Goal: Information Seeking & Learning: Find specific fact

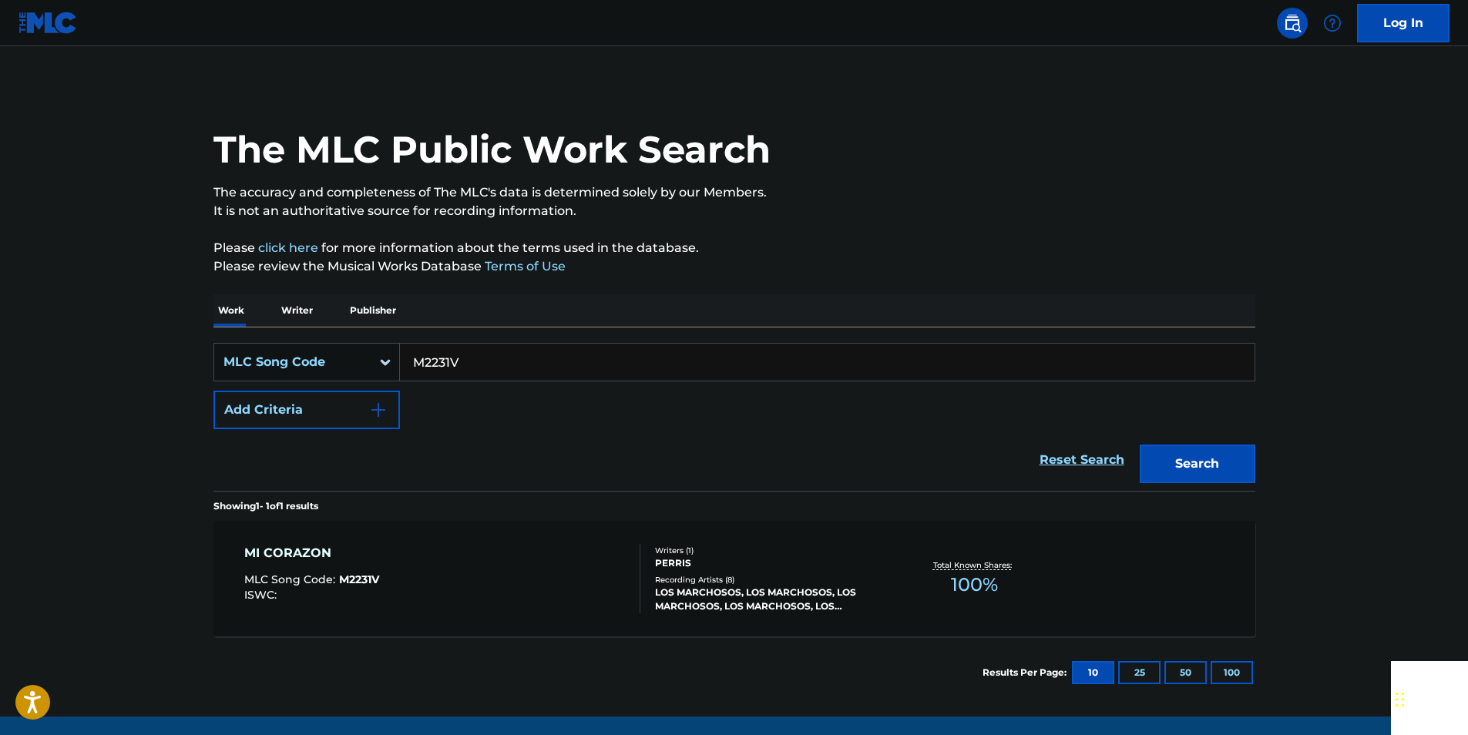
click at [482, 375] on input "M2231V" at bounding box center [827, 362] width 855 height 37
paste input "L03755"
click at [1232, 466] on button "Search" at bounding box center [1198, 464] width 116 height 39
click at [492, 355] on input "L03755" at bounding box center [827, 362] width 855 height 37
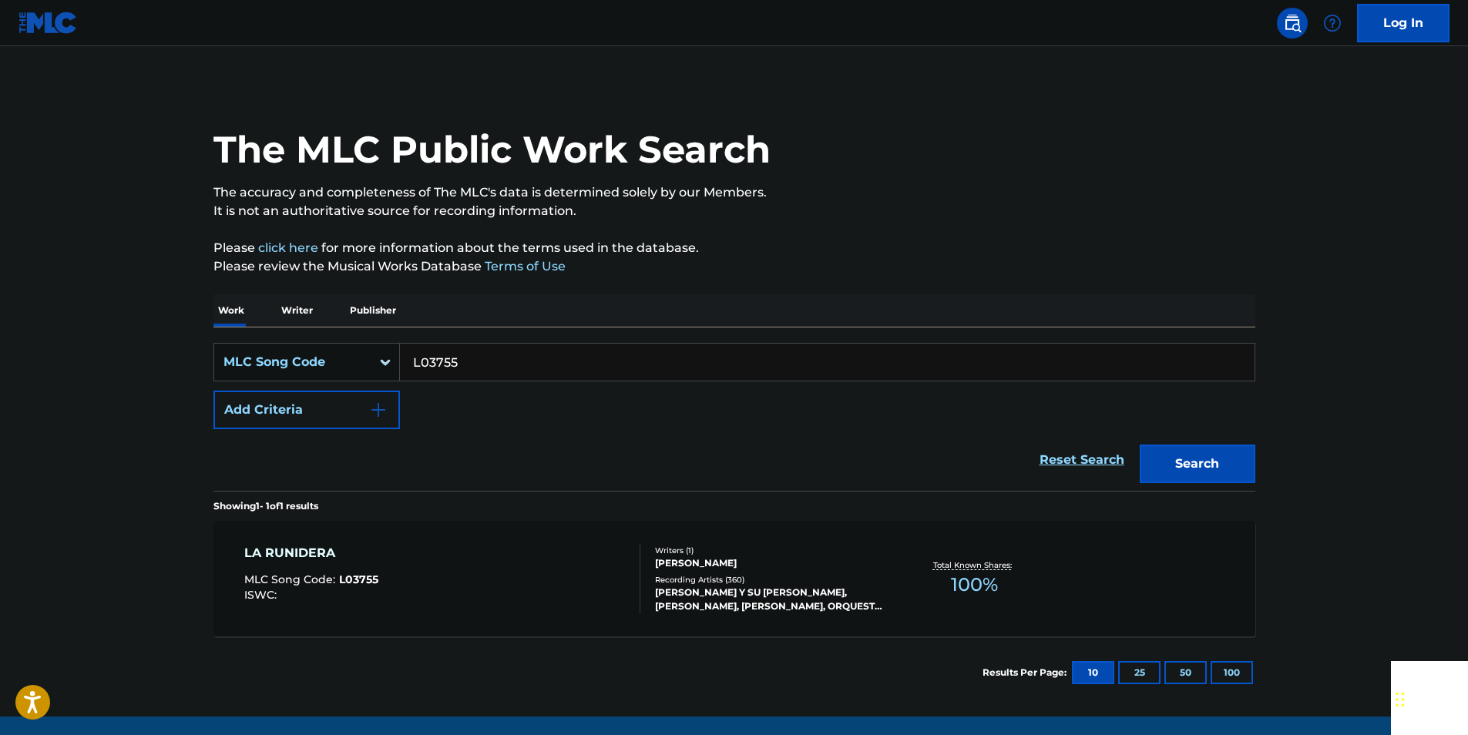
click at [492, 355] on input "L03755" at bounding box center [827, 362] width 855 height 37
paste input "6891"
click at [1182, 455] on button "Search" at bounding box center [1198, 464] width 116 height 39
click at [479, 360] on input "L06891" at bounding box center [827, 362] width 855 height 37
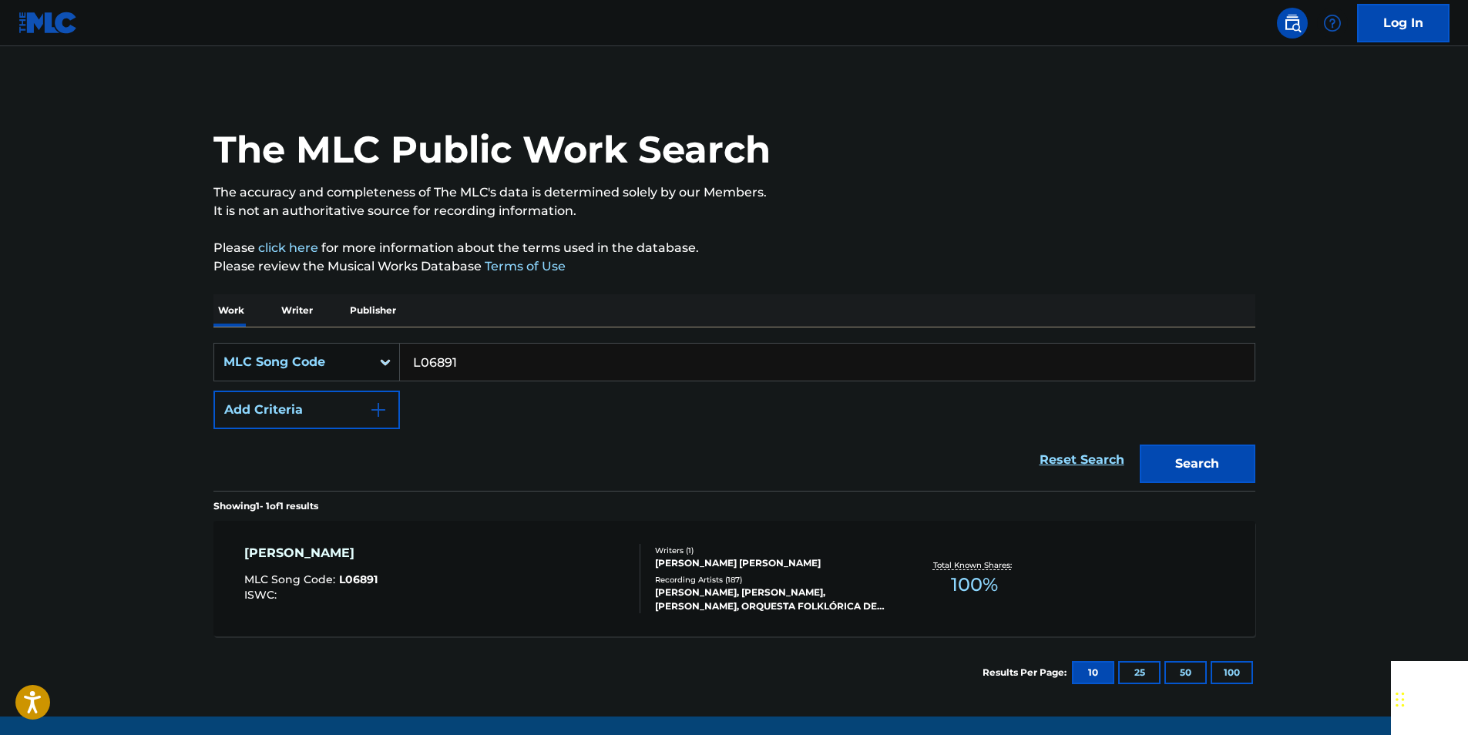
paste input "S54136"
click at [1207, 466] on button "Search" at bounding box center [1198, 464] width 116 height 39
click at [476, 365] on input "S54136" at bounding box center [827, 362] width 855 height 37
drag, startPoint x: 476, startPoint y: 365, endPoint x: 453, endPoint y: 367, distance: 22.4
click at [475, 366] on input "S54136" at bounding box center [827, 362] width 855 height 37
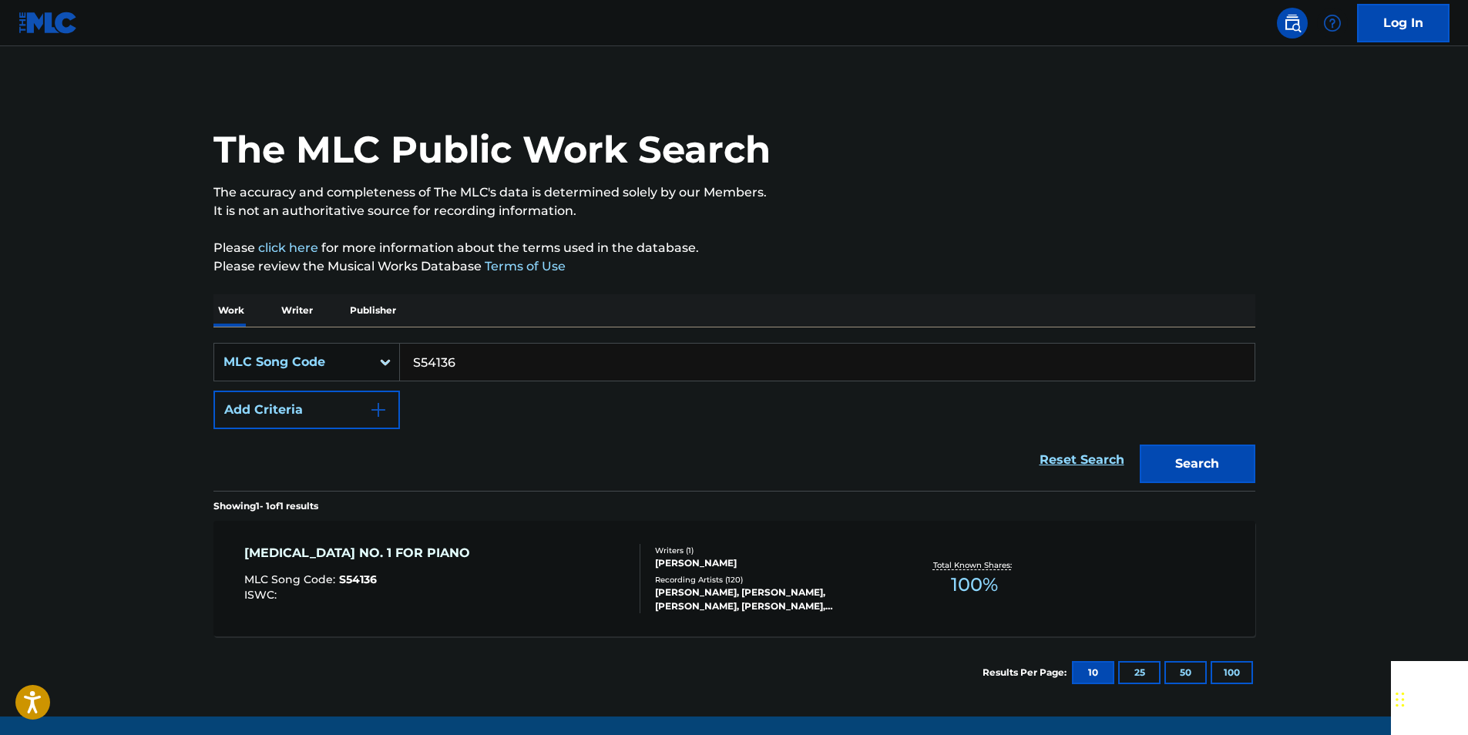
paste input "F0577F"
click at [1246, 468] on button "Search" at bounding box center [1198, 464] width 116 height 39
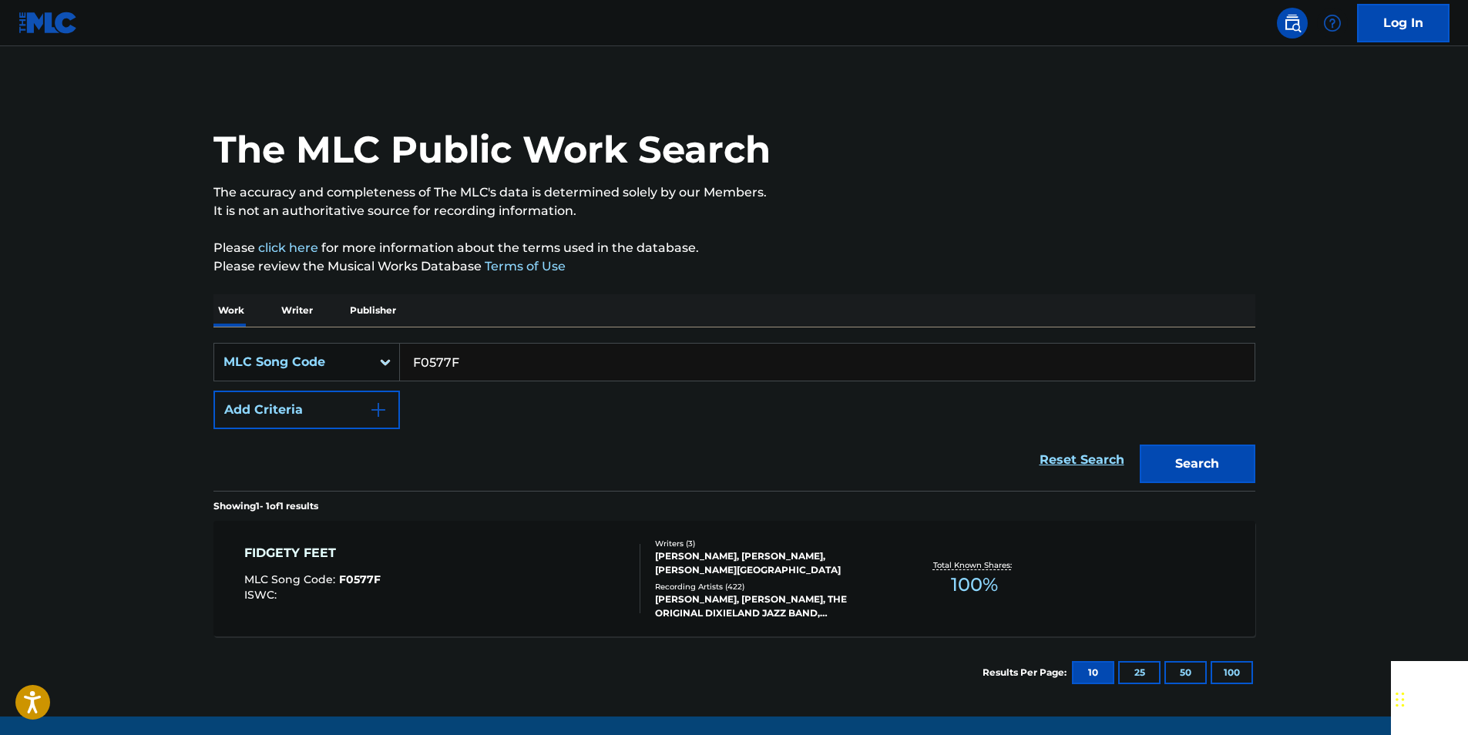
click at [469, 355] on input "F0577F" at bounding box center [827, 362] width 855 height 37
paste input "E31217"
drag, startPoint x: 1224, startPoint y: 457, endPoint x: 1216, endPoint y: 455, distance: 7.9
click at [1224, 458] on button "Search" at bounding box center [1198, 464] width 116 height 39
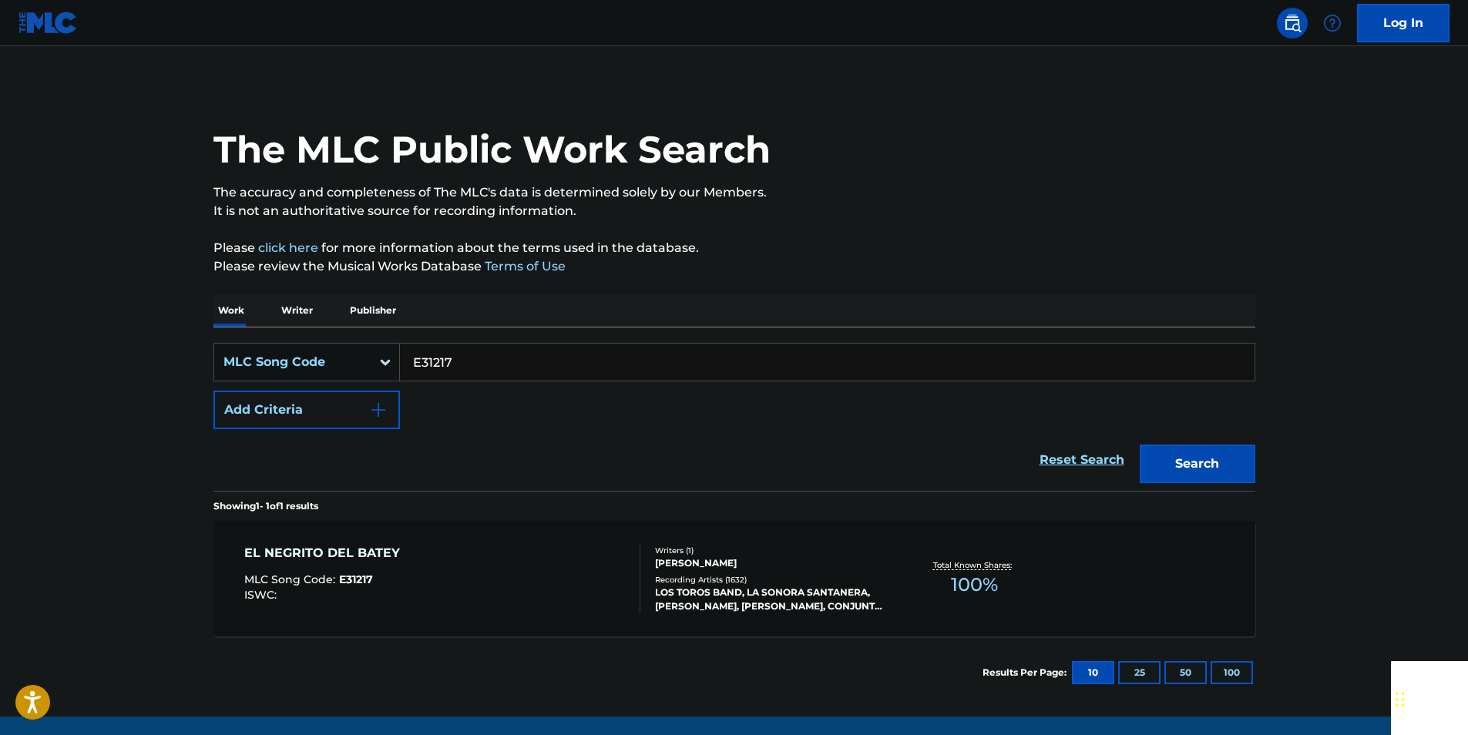
click at [464, 363] on input "E31217" at bounding box center [827, 362] width 855 height 37
paste input "P80908"
click at [1214, 455] on button "Search" at bounding box center [1198, 464] width 116 height 39
click at [466, 366] on input "P80908" at bounding box center [827, 362] width 855 height 37
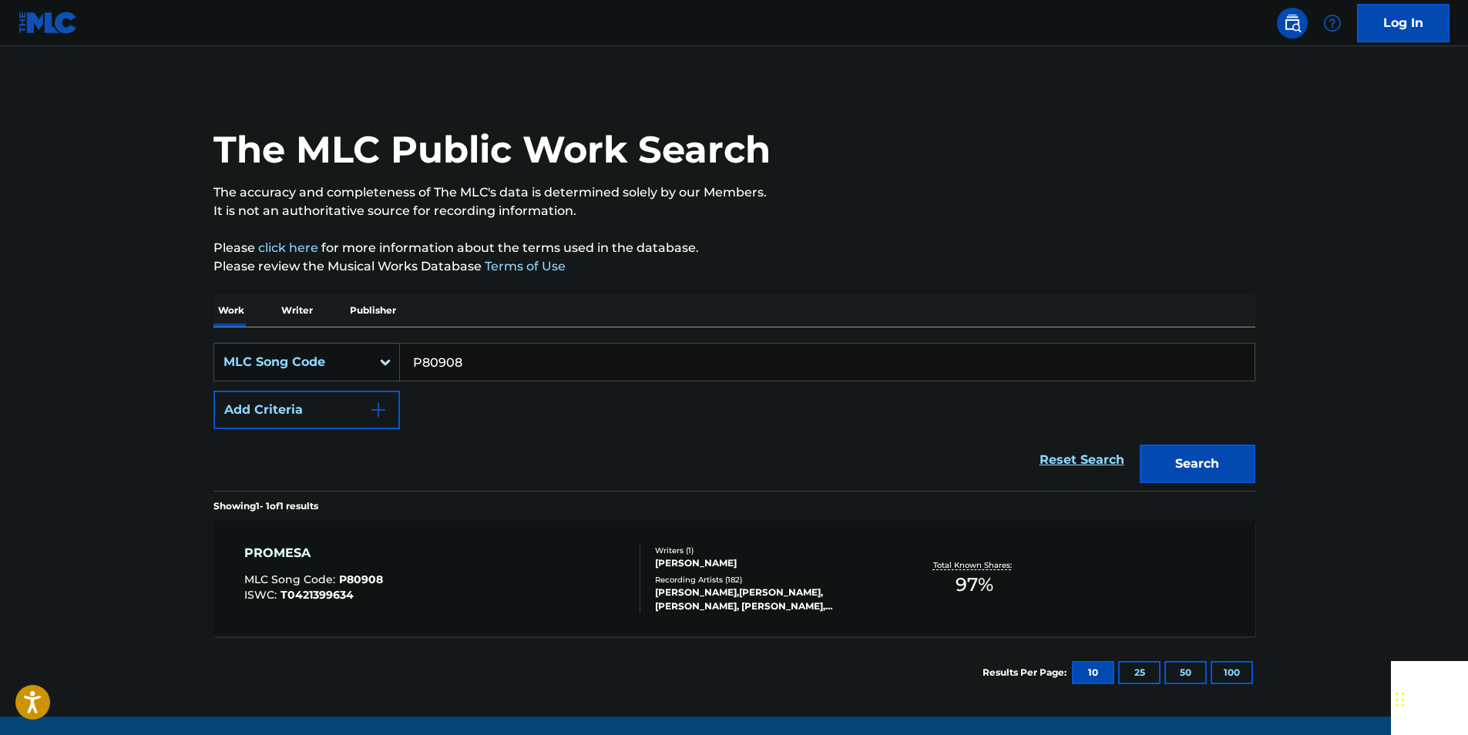
click at [466, 366] on input "P80908" at bounding box center [827, 362] width 855 height 37
paste input "T07807"
click at [1181, 471] on button "Search" at bounding box center [1198, 464] width 116 height 39
click at [466, 359] on input "T07807" at bounding box center [827, 362] width 855 height 37
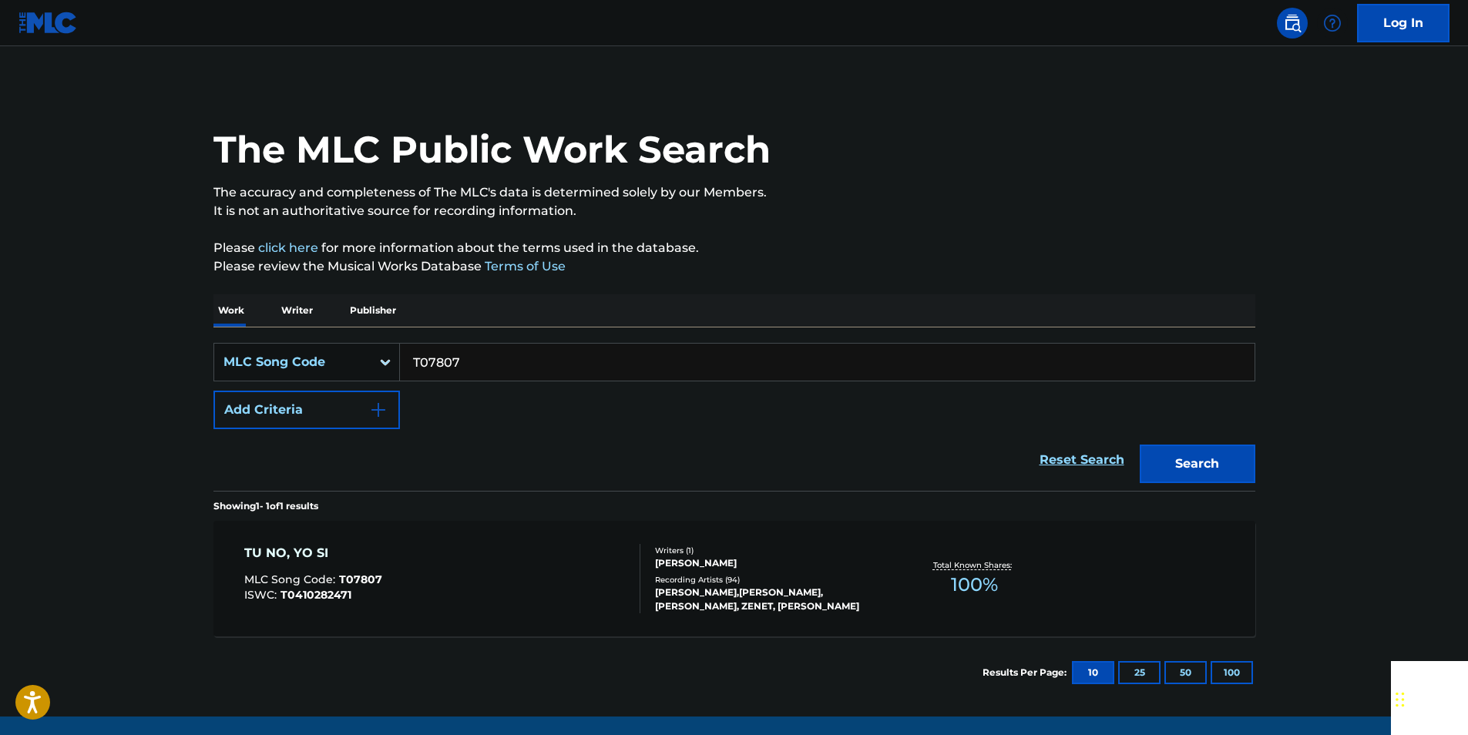
paste input "G00800"
click at [1231, 453] on button "Search" at bounding box center [1198, 464] width 116 height 39
click at [471, 368] on input "G00800" at bounding box center [827, 362] width 855 height 37
click at [470, 369] on input "G00800" at bounding box center [827, 362] width 855 height 37
paste input "N4188G"
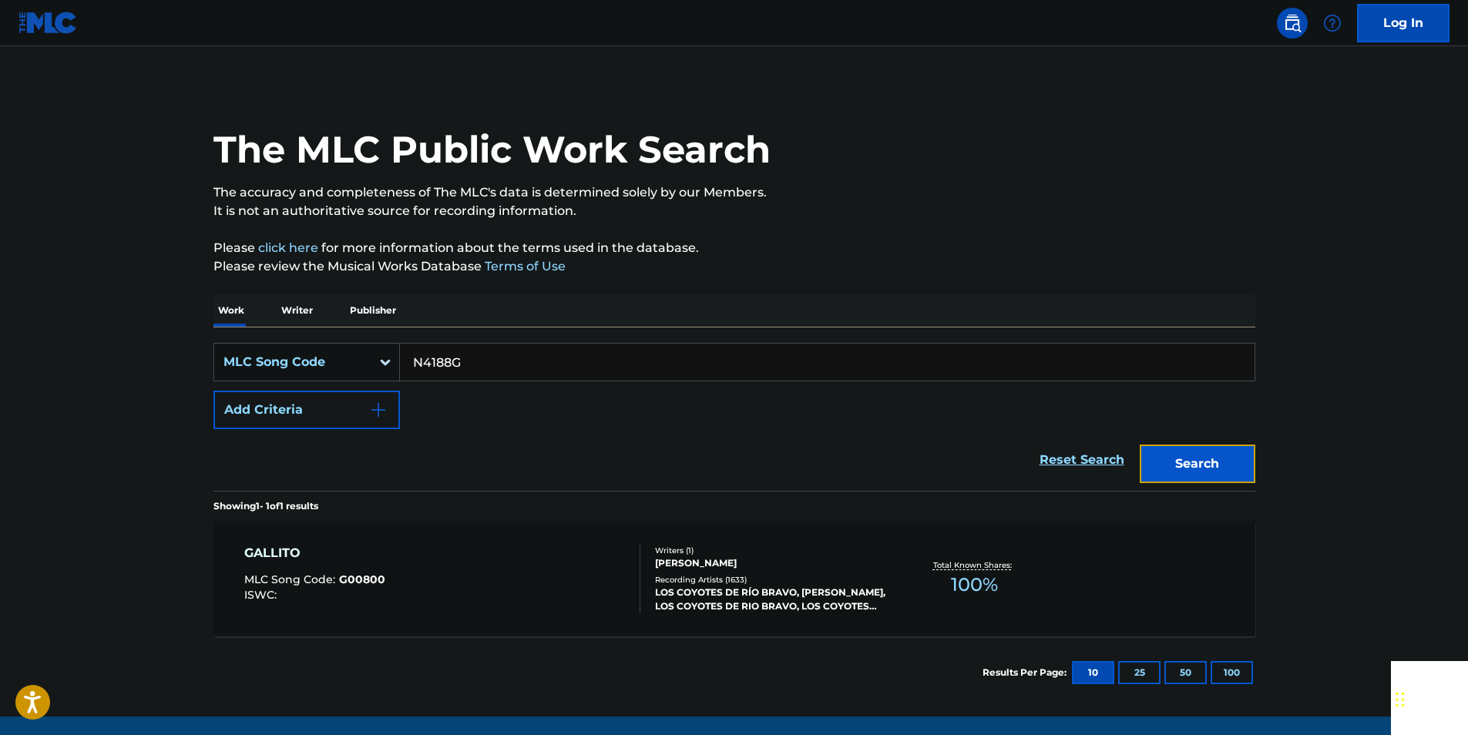
click at [1208, 453] on button "Search" at bounding box center [1198, 464] width 116 height 39
click at [470, 374] on input "N4188G" at bounding box center [827, 362] width 855 height 37
paste input "E35654"
click at [1205, 463] on button "Search" at bounding box center [1198, 464] width 116 height 39
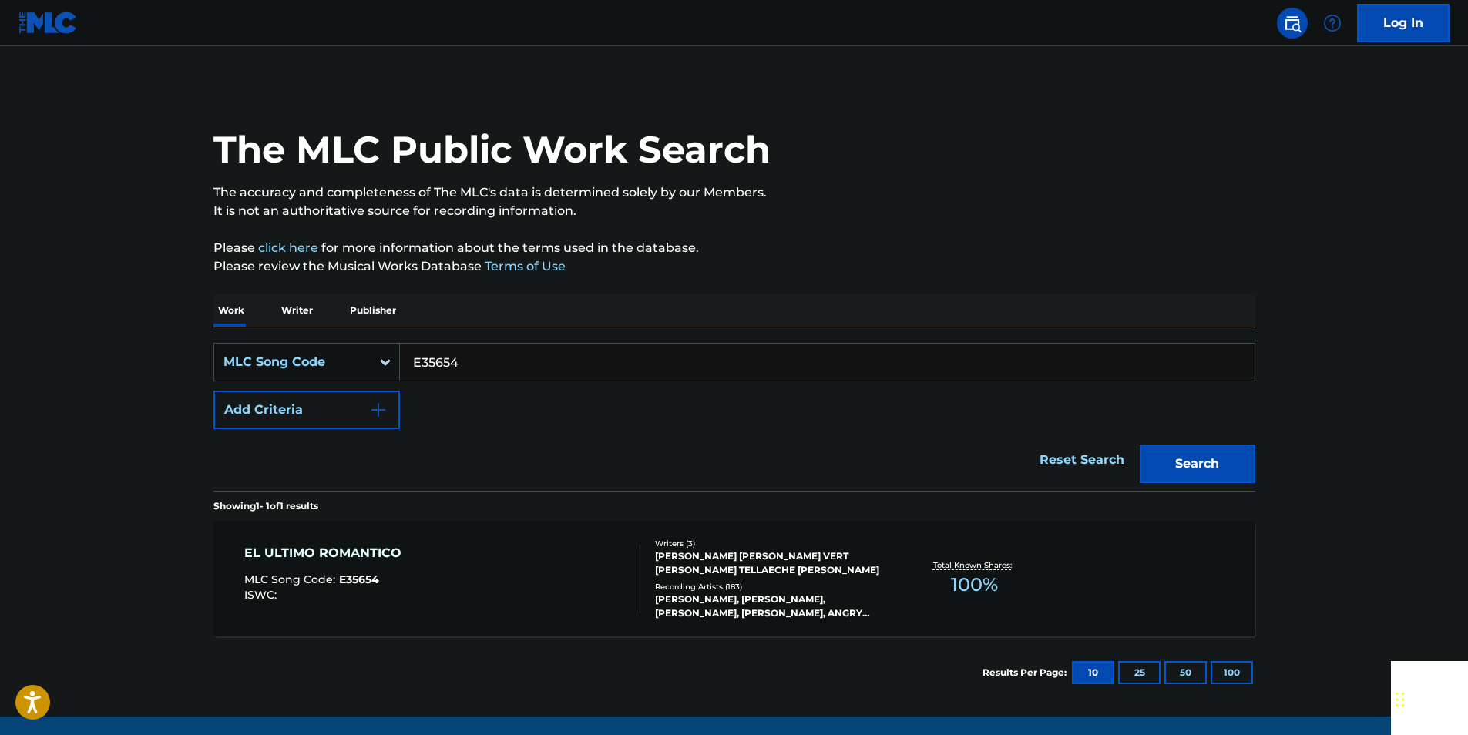
click at [453, 356] on input "E35654" at bounding box center [827, 362] width 855 height 37
paste input "Q1214L"
type input "Q1214L"
click at [1191, 451] on button "Search" at bounding box center [1198, 464] width 116 height 39
